Goal: Task Accomplishment & Management: Manage account settings

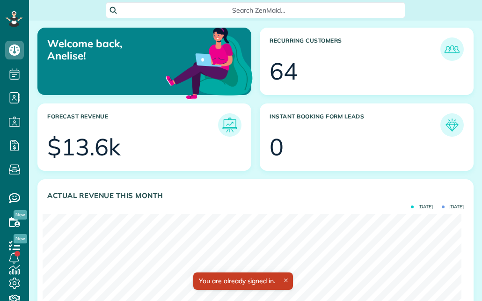
scroll to position [186, 419]
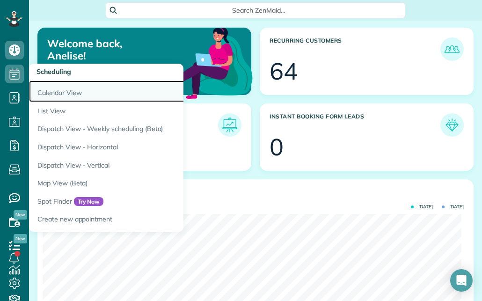
click at [39, 94] on link "Calendar View" at bounding box center [146, 91] width 234 height 22
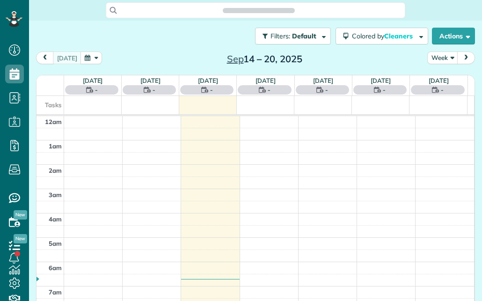
scroll to position [171, 0]
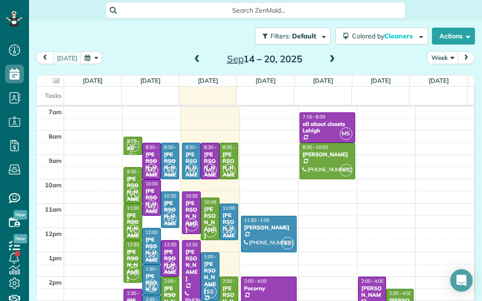
click at [443, 59] on button "Week" at bounding box center [442, 57] width 31 height 13
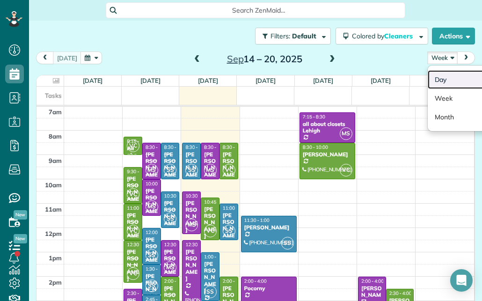
click at [437, 79] on link "Day" at bounding box center [465, 79] width 74 height 19
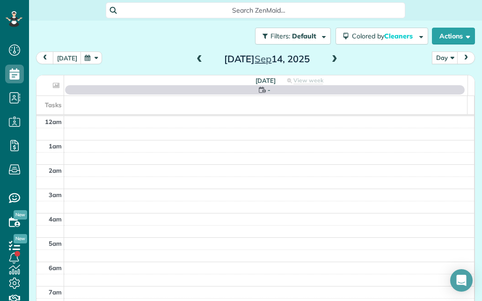
scroll to position [171, 0]
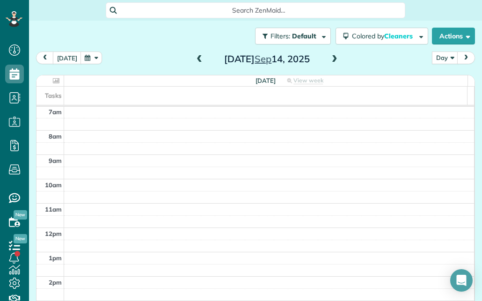
click at [333, 58] on span at bounding box center [334, 59] width 10 height 8
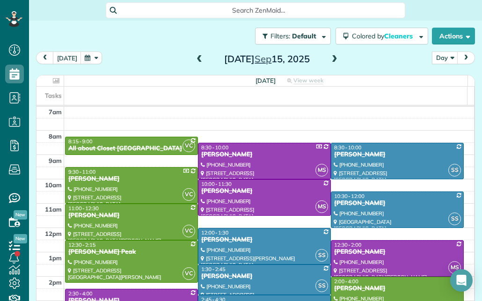
click at [333, 58] on span at bounding box center [334, 59] width 10 height 8
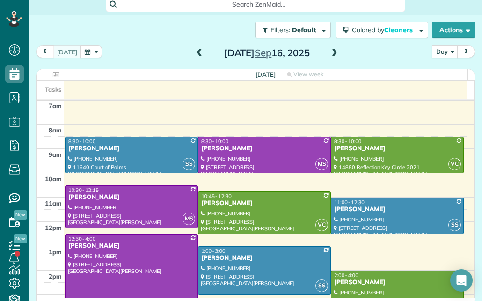
scroll to position [12, 0]
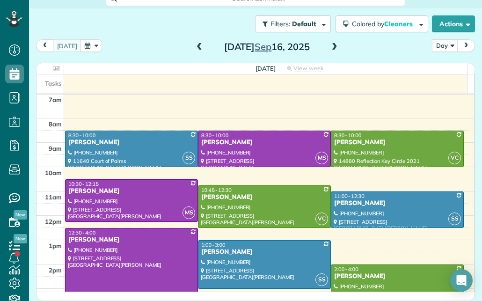
click at [194, 45] on span at bounding box center [199, 47] width 10 height 8
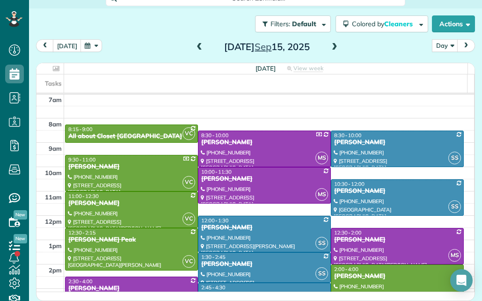
scroll to position [343, 0]
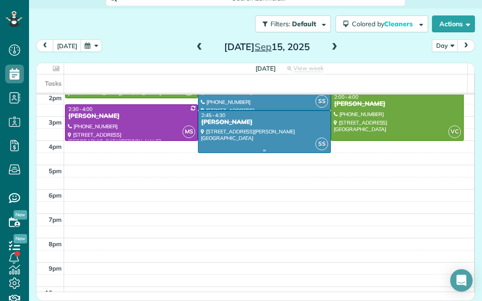
click at [268, 143] on div at bounding box center [264, 132] width 132 height 42
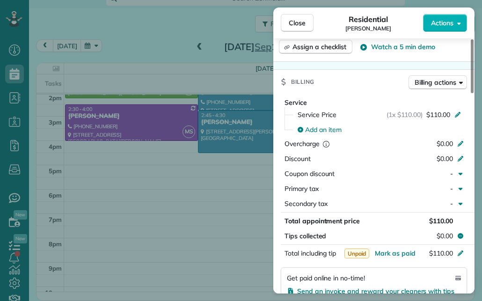
scroll to position [422, 0]
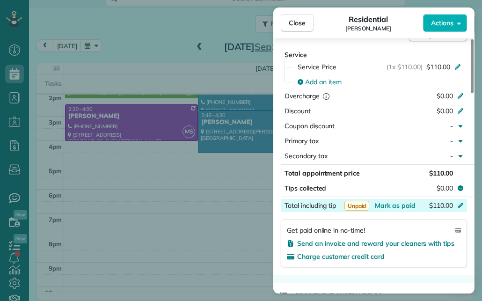
click at [415, 208] on div "$110.00" at bounding box center [410, 206] width 91 height 11
click at [397, 204] on span "Hit ENTER to save" at bounding box center [386, 205] width 55 height 8
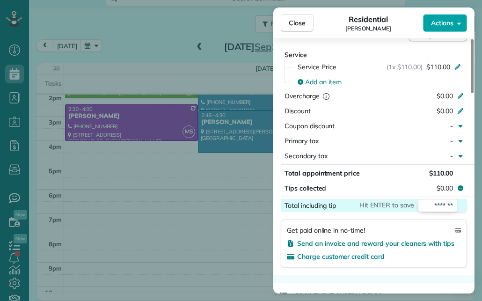
click at [457, 25] on icon "button" at bounding box center [459, 23] width 4 height 7
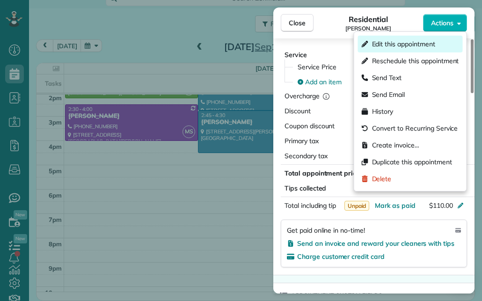
click at [416, 41] on span "Edit this appointment" at bounding box center [403, 43] width 63 height 9
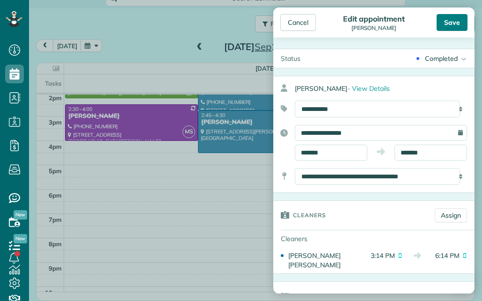
click at [449, 22] on div "Save" at bounding box center [451, 22] width 31 height 17
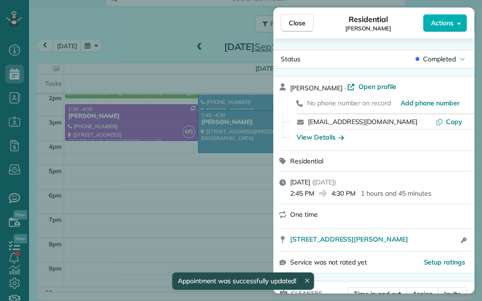
scroll to position [11, 0]
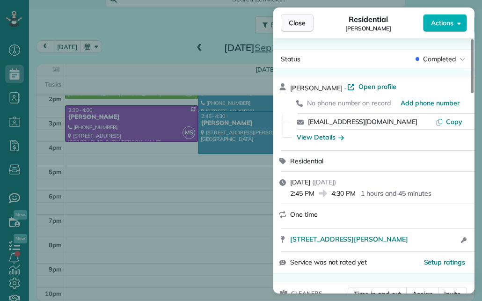
click at [306, 16] on button "Close" at bounding box center [297, 23] width 33 height 18
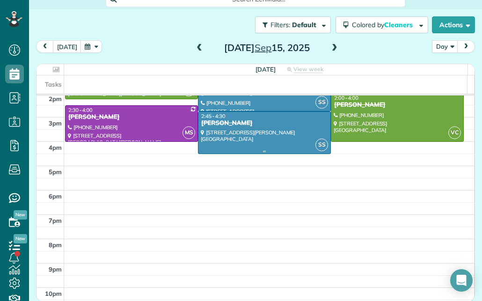
click at [284, 131] on div at bounding box center [264, 133] width 132 height 42
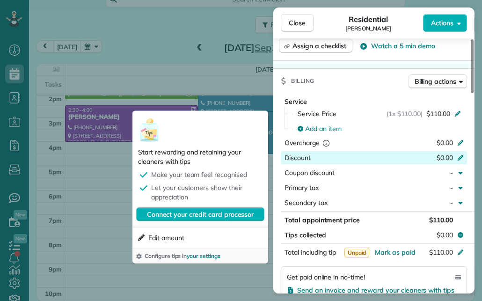
scroll to position [423, 0]
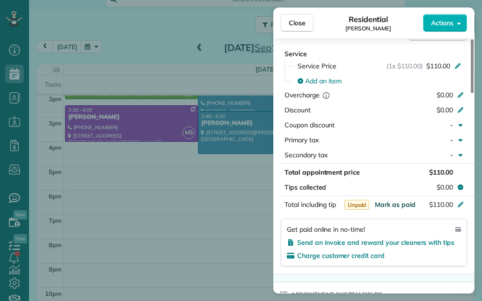
click at [399, 209] on button "Mark as paid" at bounding box center [395, 204] width 41 height 9
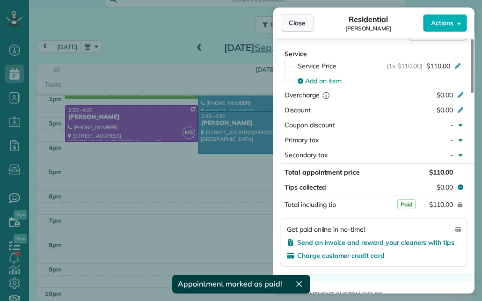
click at [286, 18] on button "Close" at bounding box center [297, 23] width 33 height 18
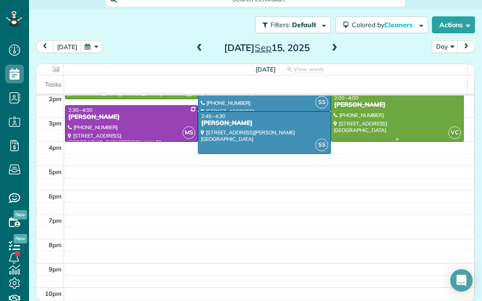
scroll to position [249, 0]
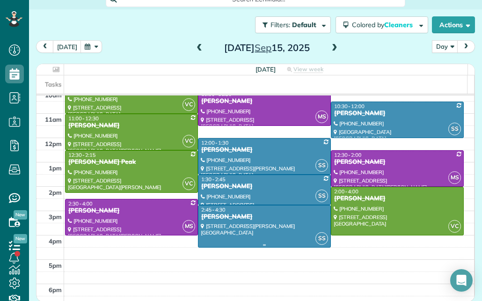
click at [285, 212] on div "2:45 - 4:30" at bounding box center [264, 209] width 127 height 7
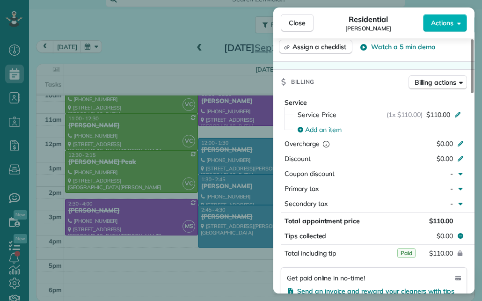
scroll to position [184, 0]
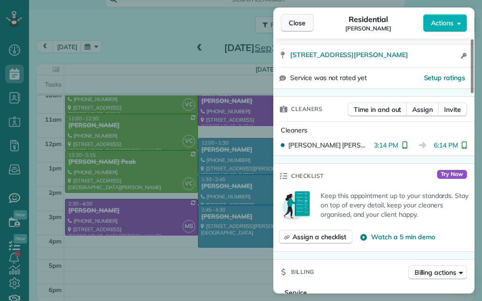
click at [301, 25] on span "Close" at bounding box center [297, 22] width 17 height 9
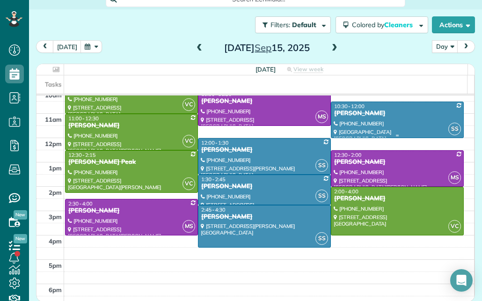
click at [349, 112] on div "[PERSON_NAME]" at bounding box center [396, 113] width 127 height 8
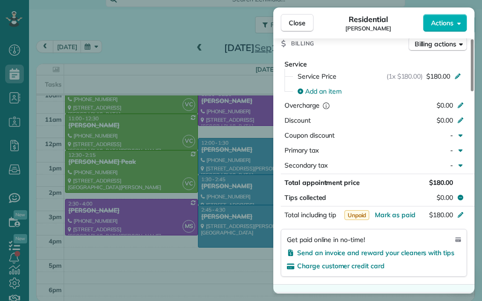
scroll to position [470, 0]
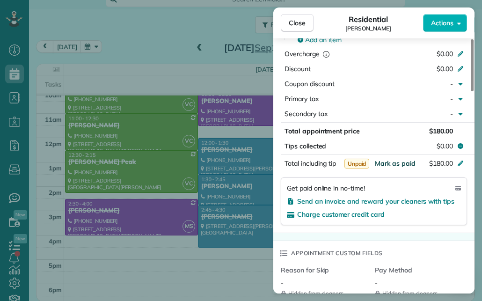
click at [392, 160] on span "Mark as paid" at bounding box center [395, 163] width 41 height 8
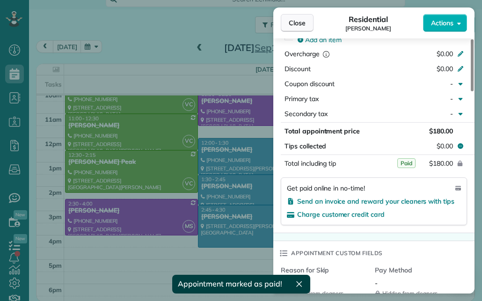
click at [293, 21] on span "Close" at bounding box center [297, 22] width 17 height 9
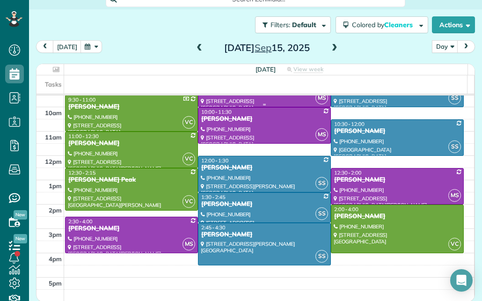
scroll to position [237, 0]
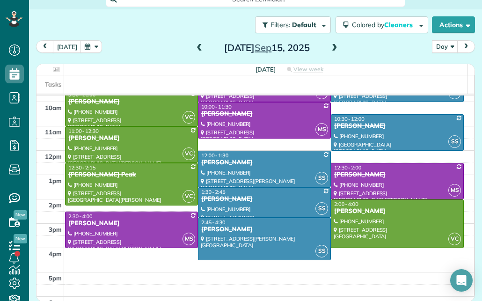
click at [168, 218] on div "2:30 - 4:00" at bounding box center [131, 216] width 127 height 7
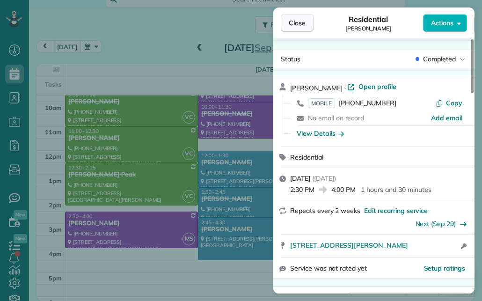
click at [292, 24] on span "Close" at bounding box center [297, 22] width 17 height 9
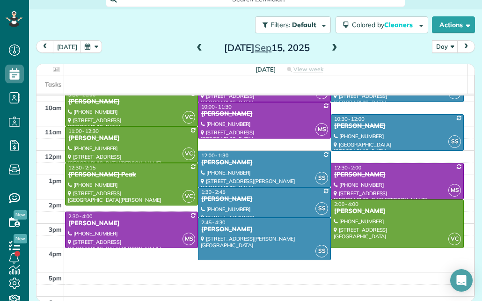
click at [332, 50] on span at bounding box center [334, 48] width 10 height 8
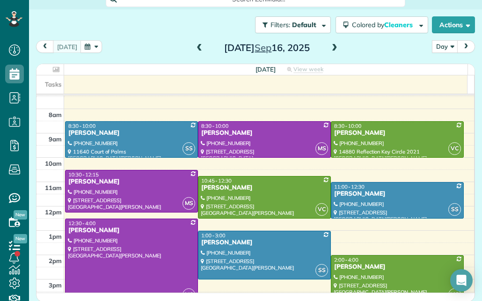
scroll to position [171, 0]
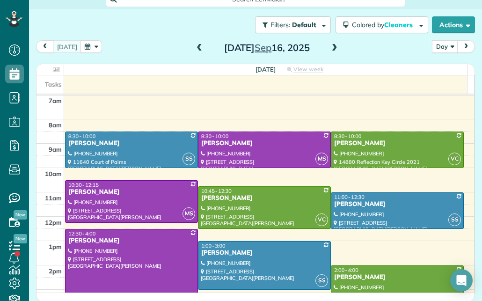
click at [330, 49] on span at bounding box center [334, 48] width 10 height 8
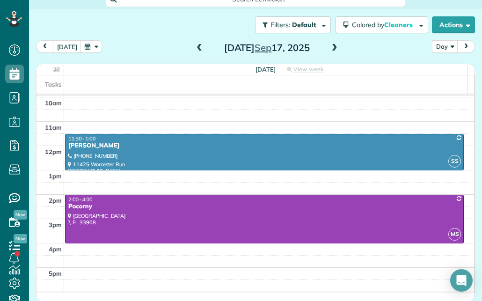
scroll to position [252, 0]
